Goal: Use online tool/utility: Utilize a website feature to perform a specific function

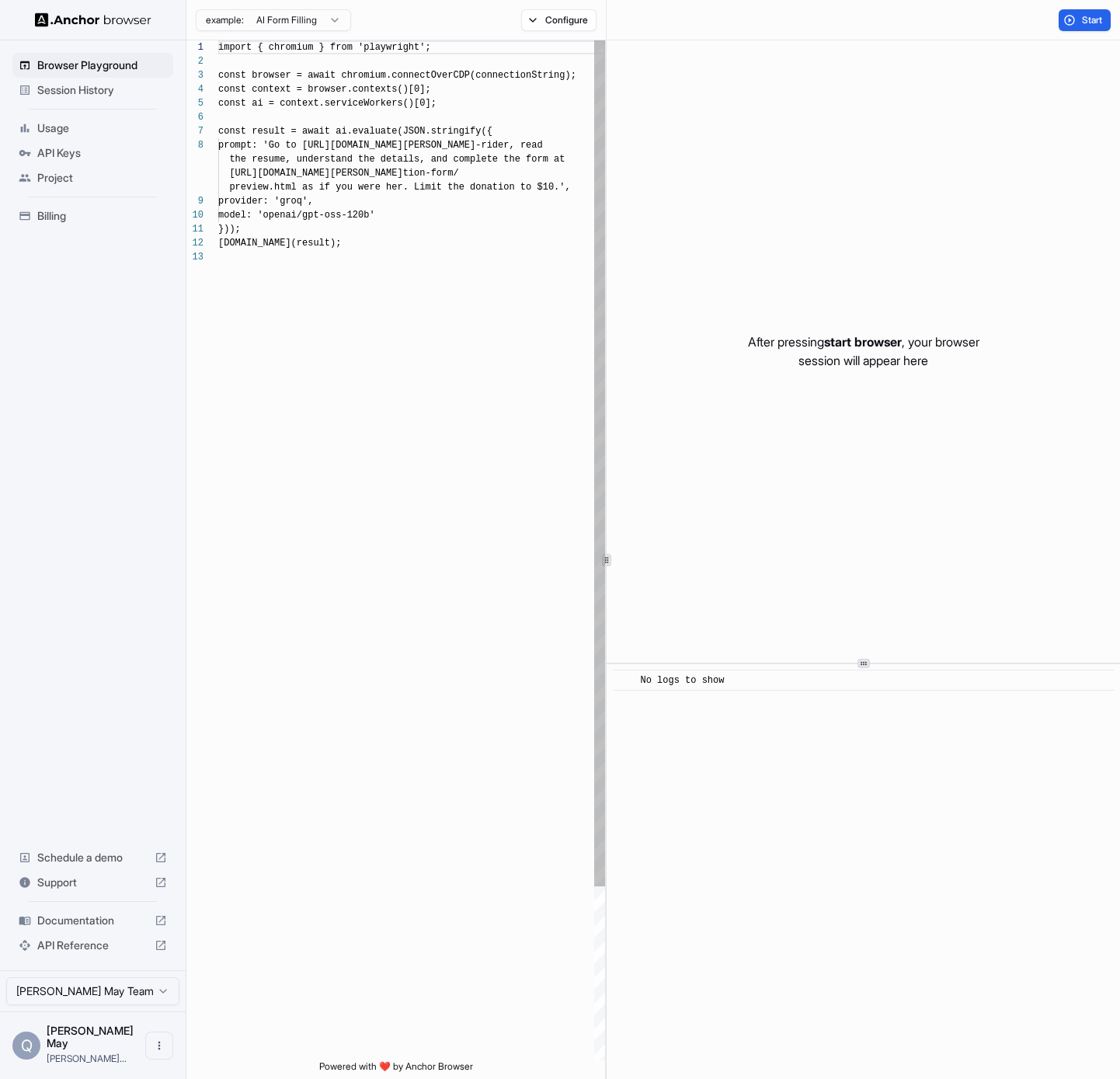
scroll to position [98, 0]
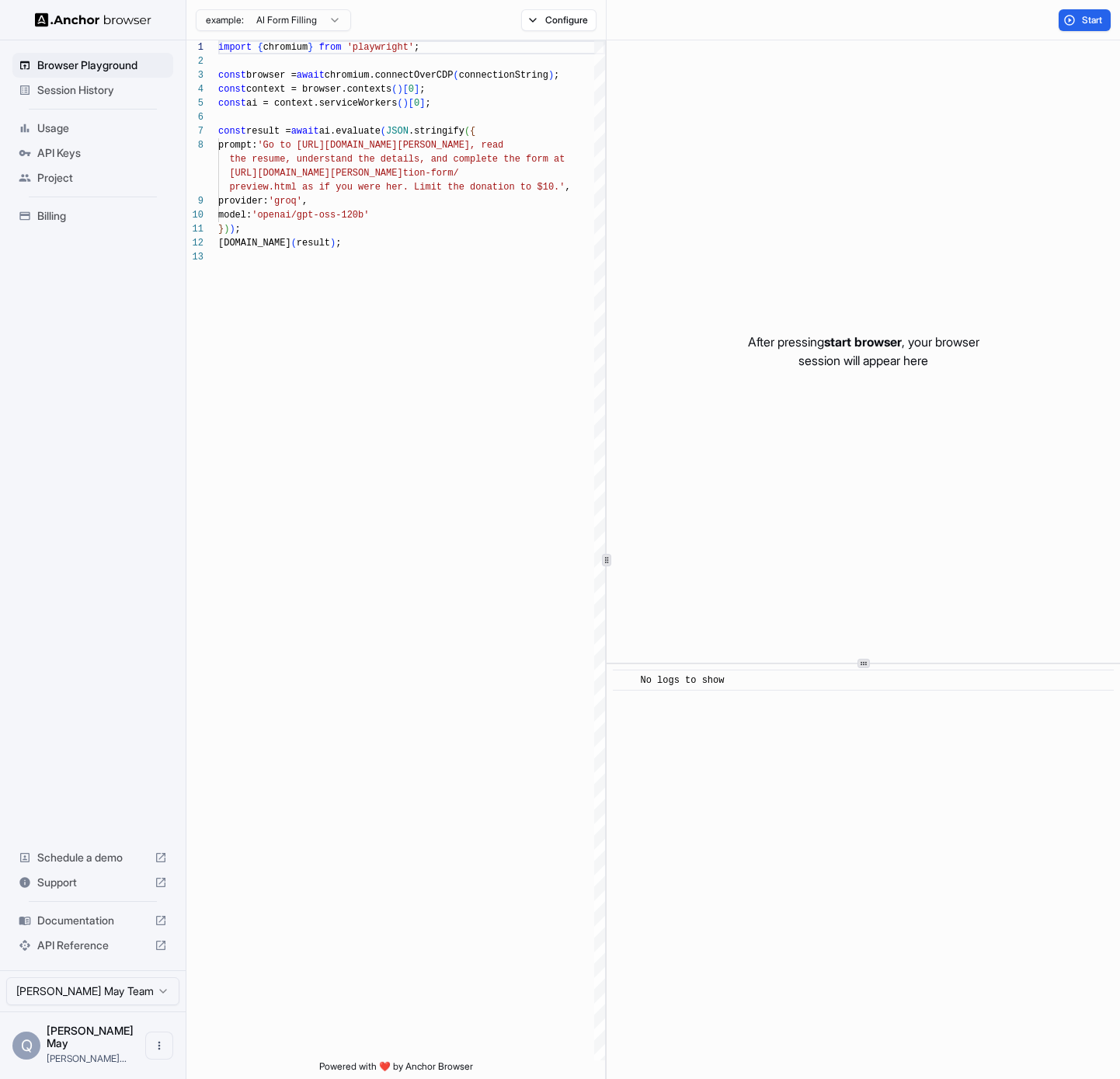
click at [65, 149] on span "API Keys" at bounding box center [102, 153] width 130 height 16
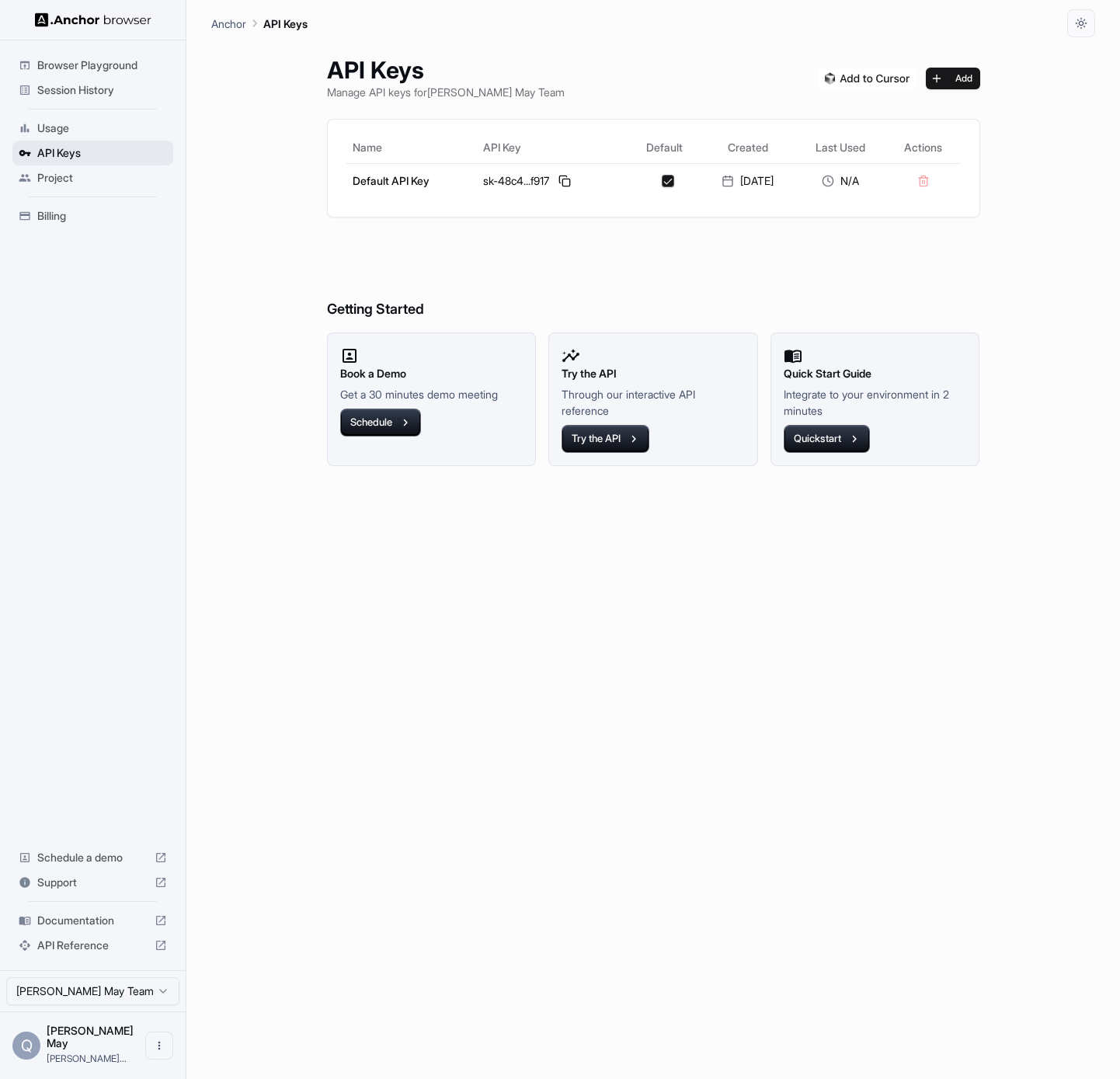
click at [65, 148] on span "API Keys" at bounding box center [102, 153] width 130 height 16
click at [65, 124] on span "Usage" at bounding box center [102, 129] width 130 height 16
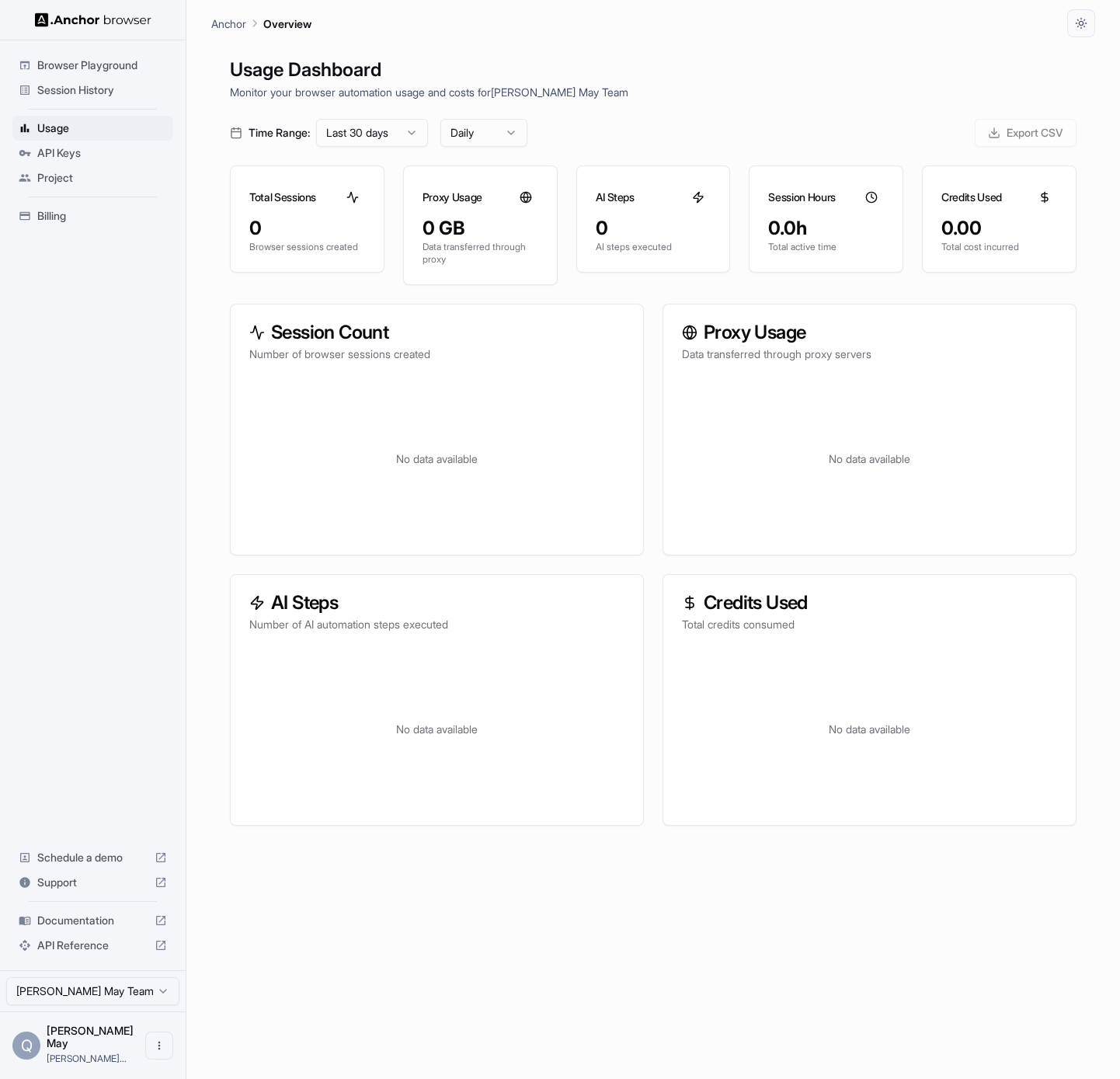
click at [80, 88] on span "Session History" at bounding box center [102, 90] width 130 height 16
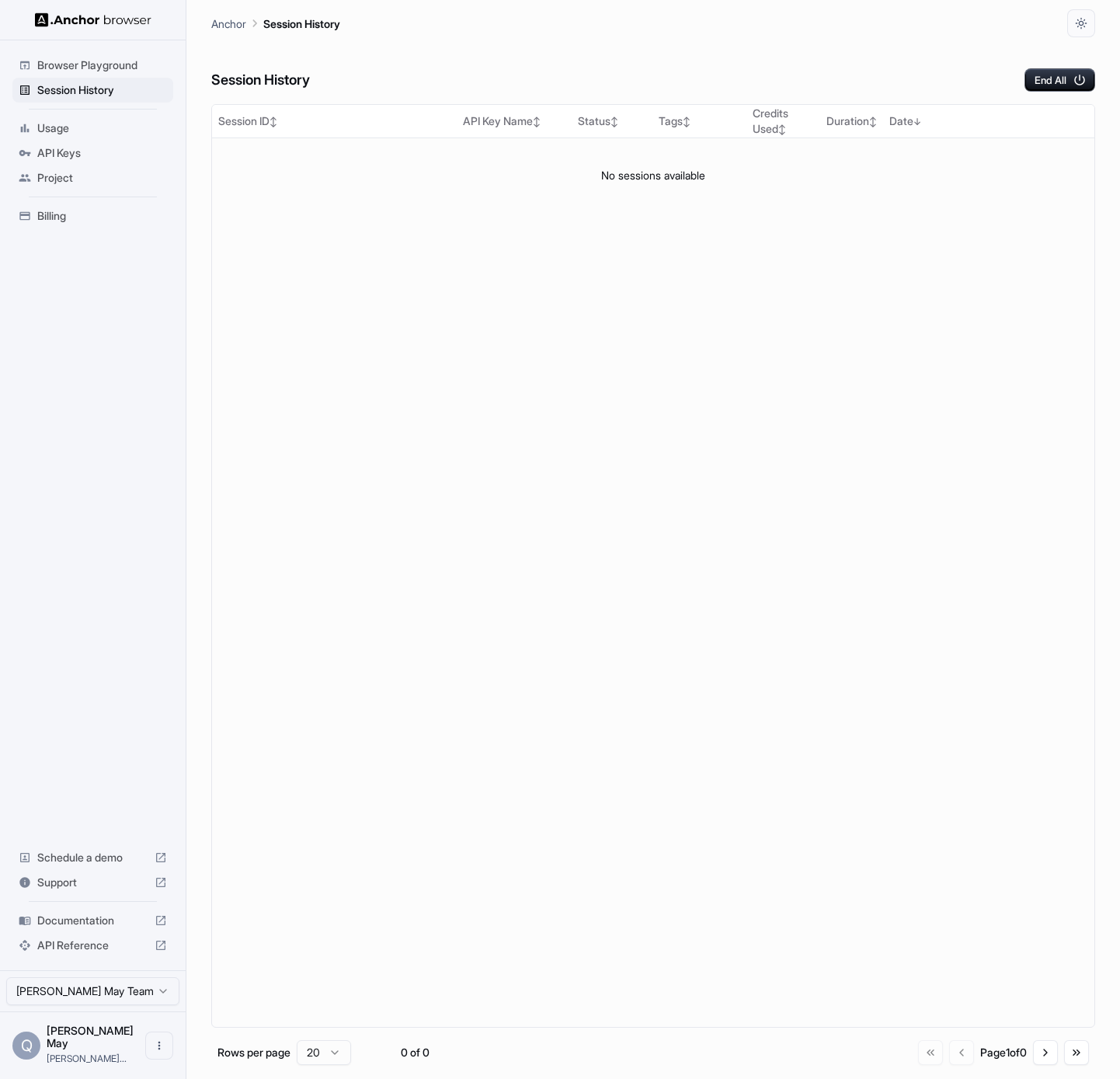
click at [89, 69] on span "Browser Playground" at bounding box center [102, 66] width 130 height 16
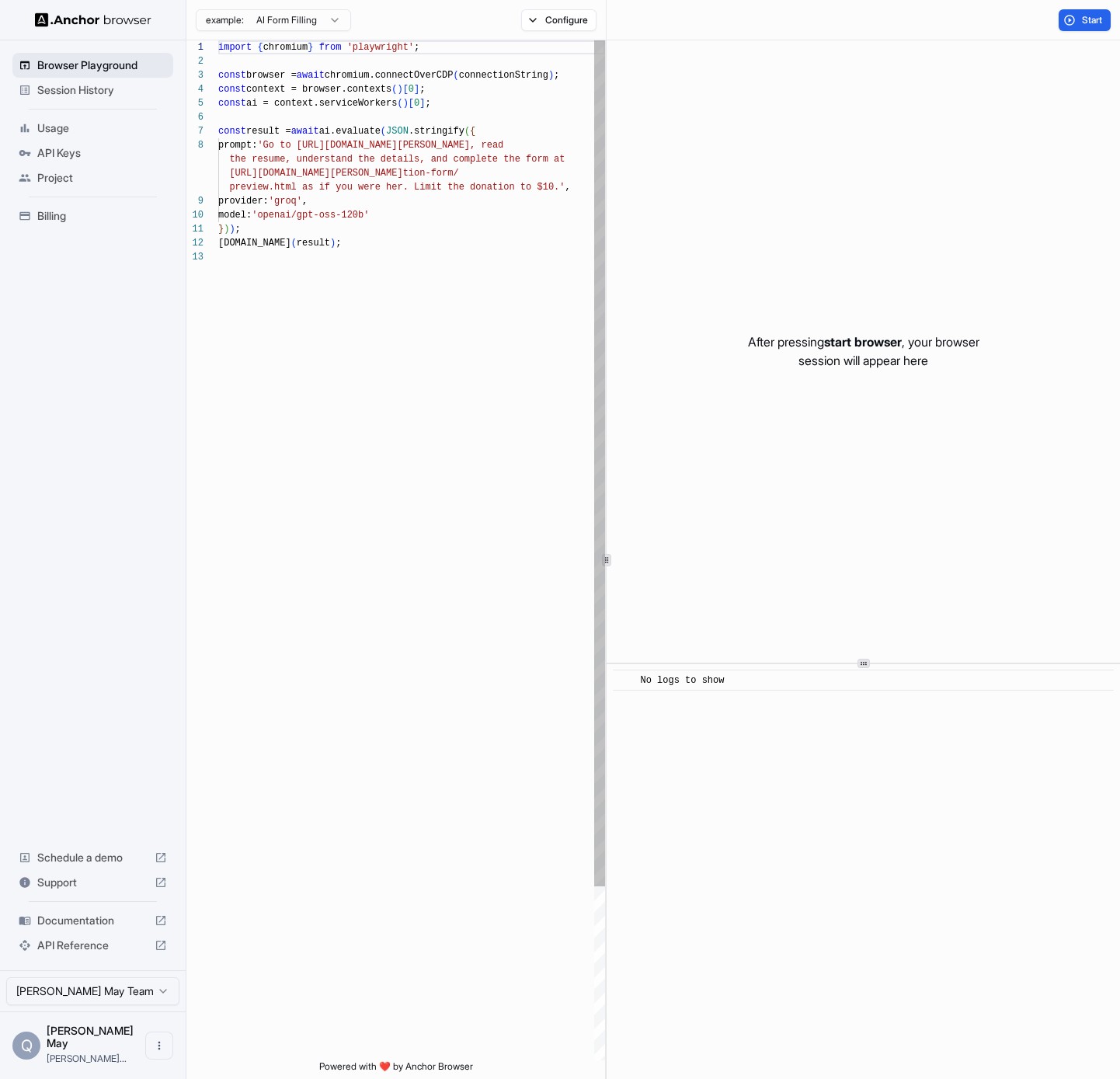
scroll to position [98, 0]
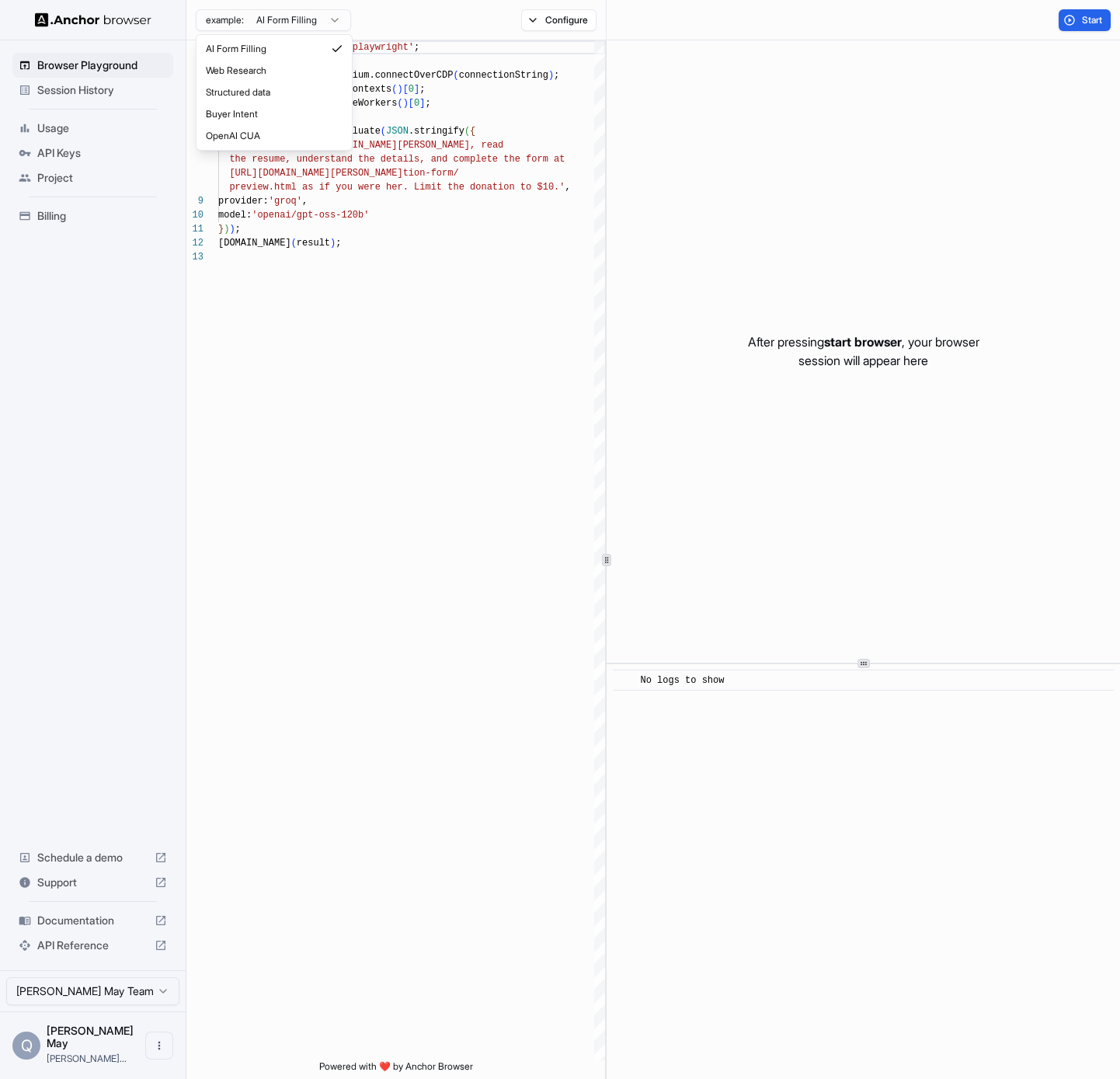
click at [307, 30] on html "Browser Playground Session History Usage API Keys Project Billing Schedule a de…" at bounding box center [560, 539] width 1120 height 1079
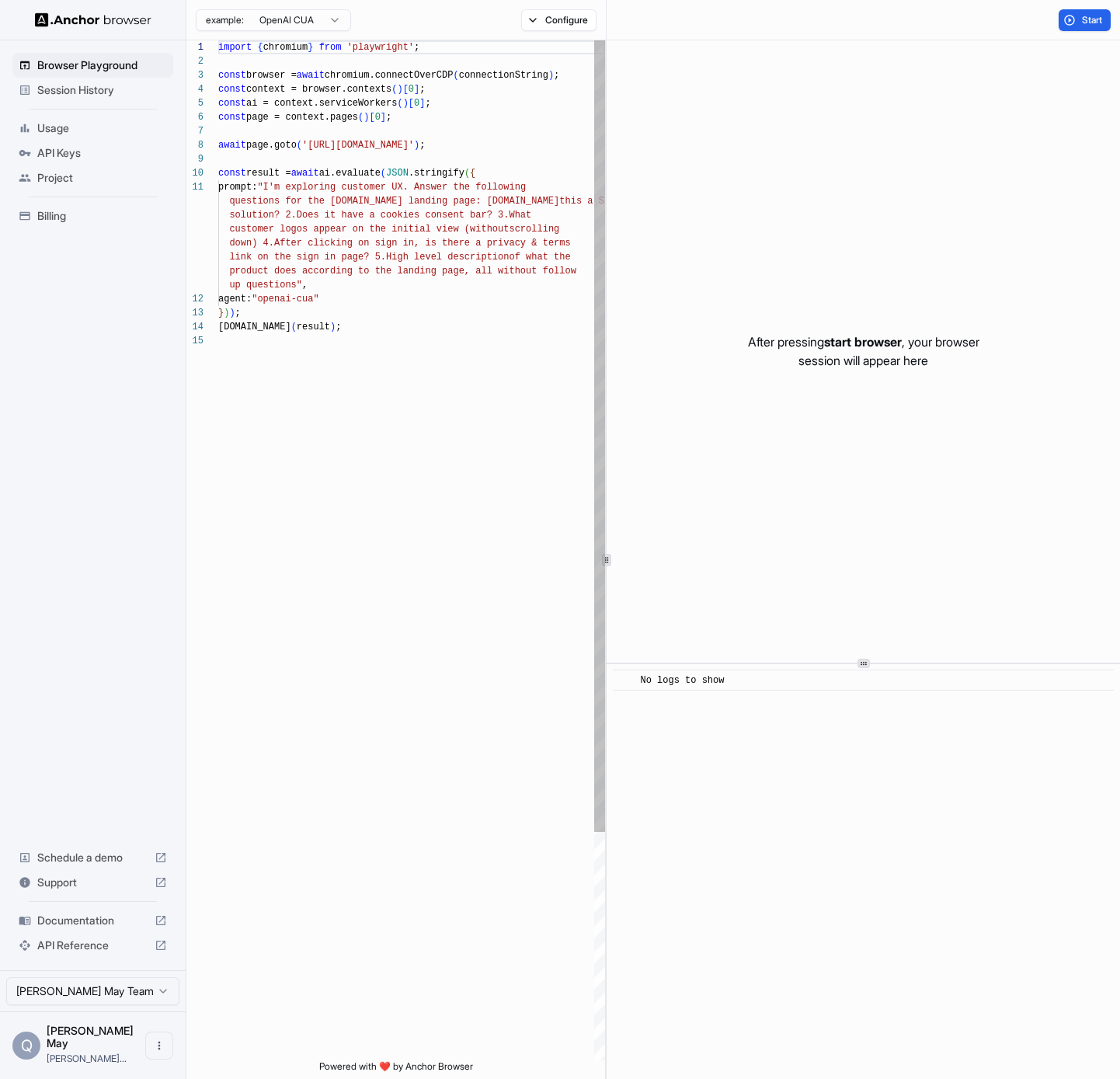
scroll to position [140, 0]
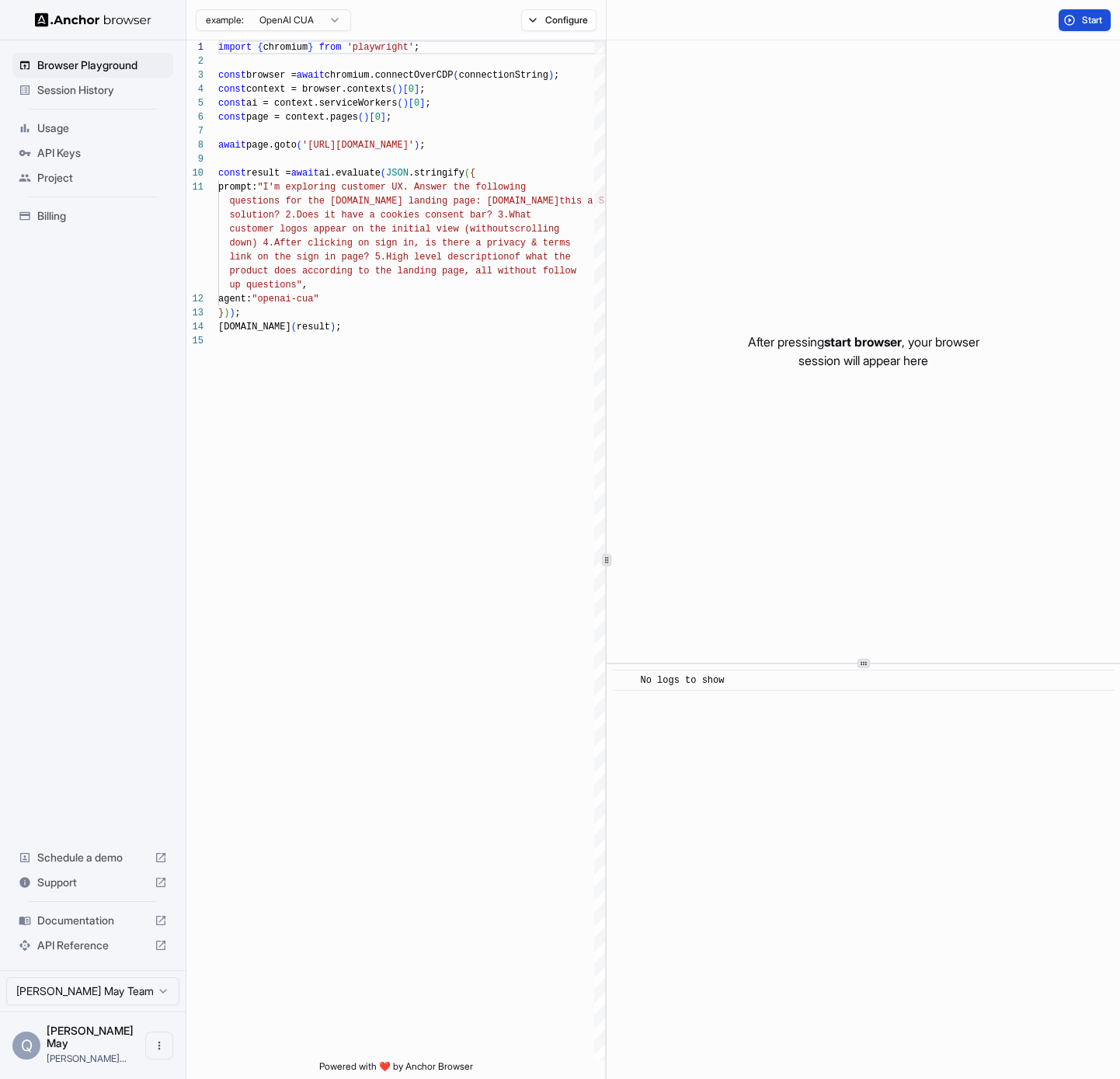
click at [1086, 22] on span "Start" at bounding box center [1093, 20] width 22 height 12
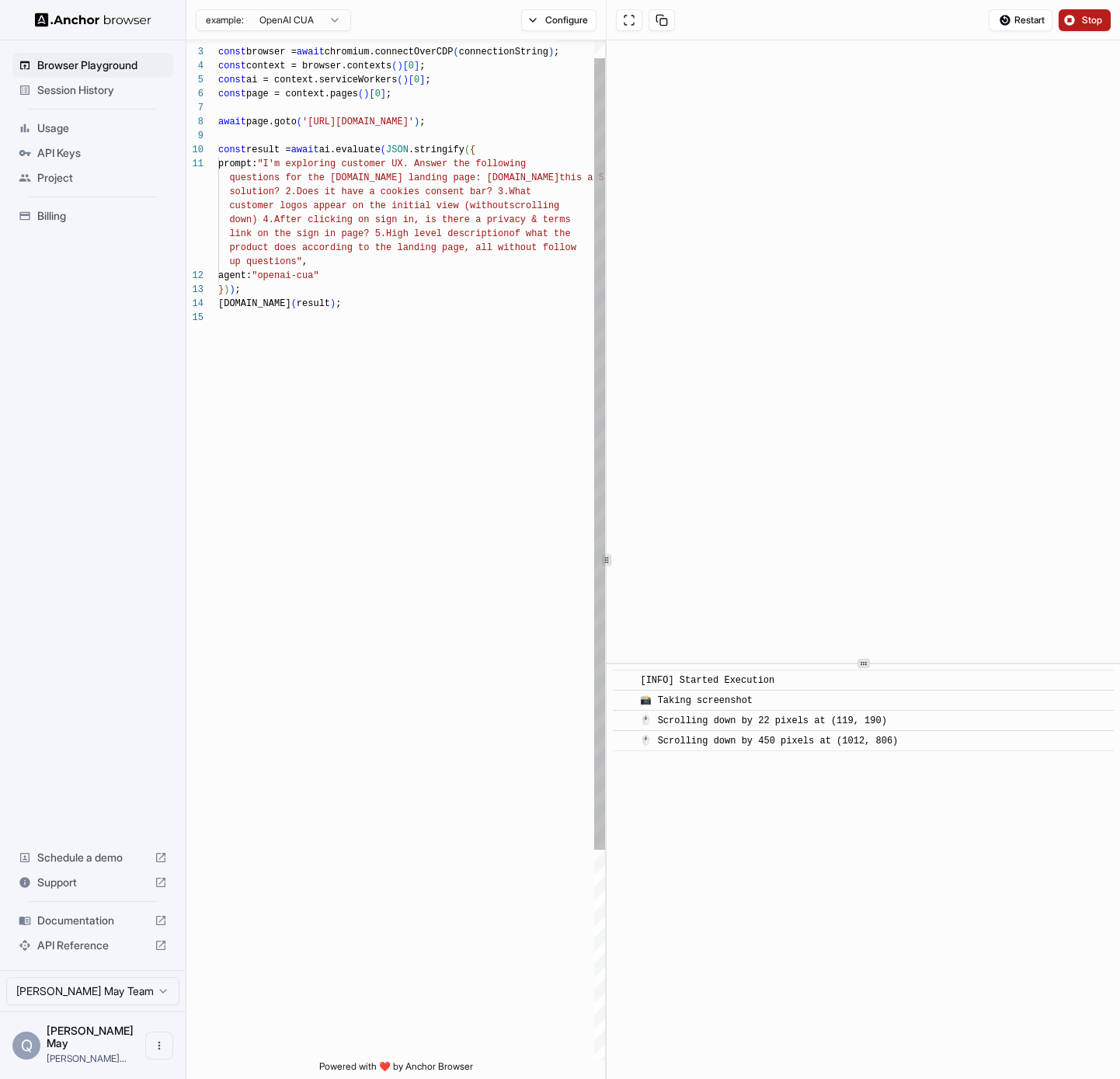
click at [397, 651] on div "const browser = await chromium.connectOverCDP ( connectionString ) ; const cont…" at bounding box center [411, 674] width 386 height 1314
type textarea "**********"
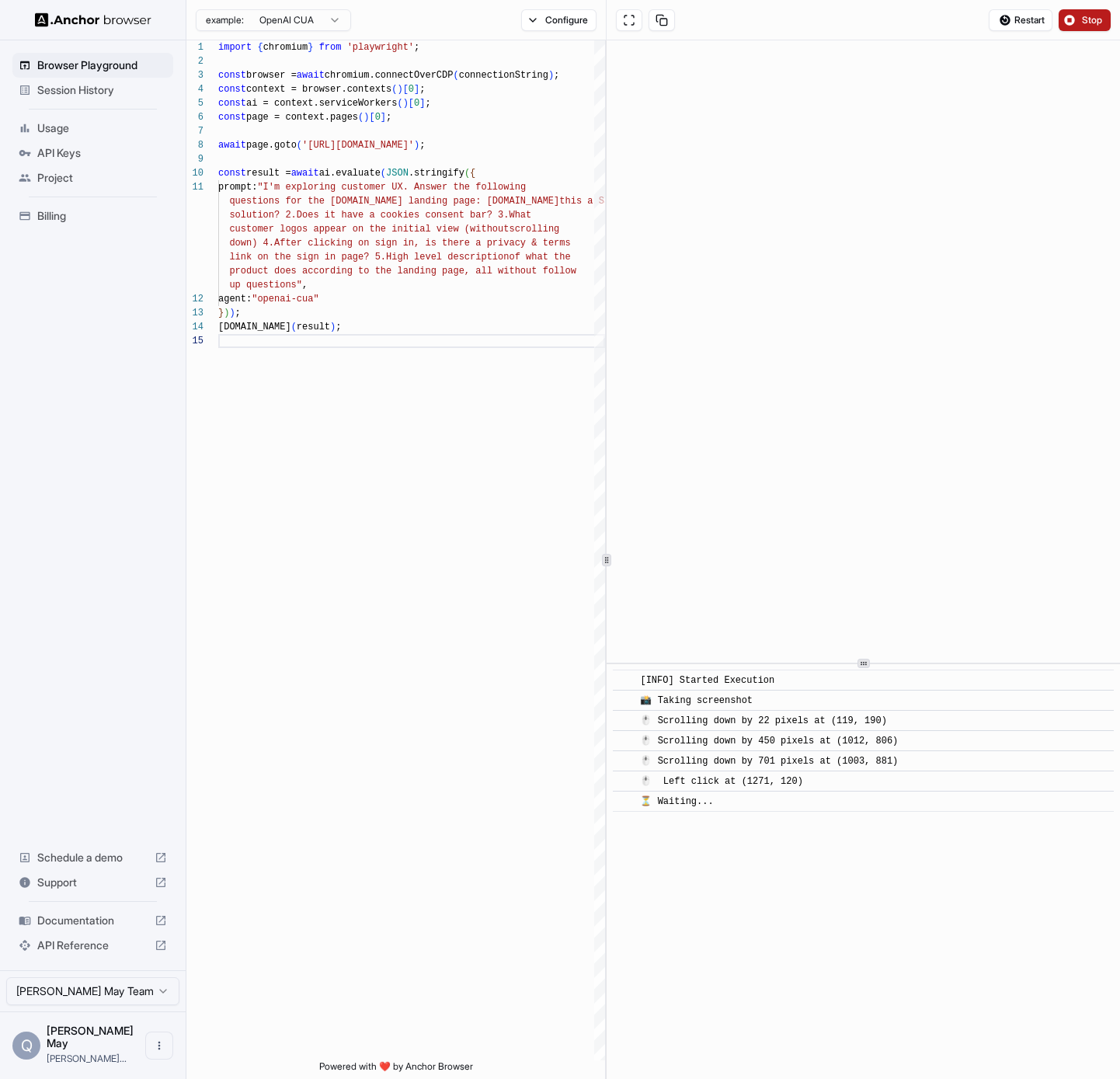
click at [62, 925] on span "Documentation" at bounding box center [92, 920] width 111 height 16
